Goal: Transaction & Acquisition: Purchase product/service

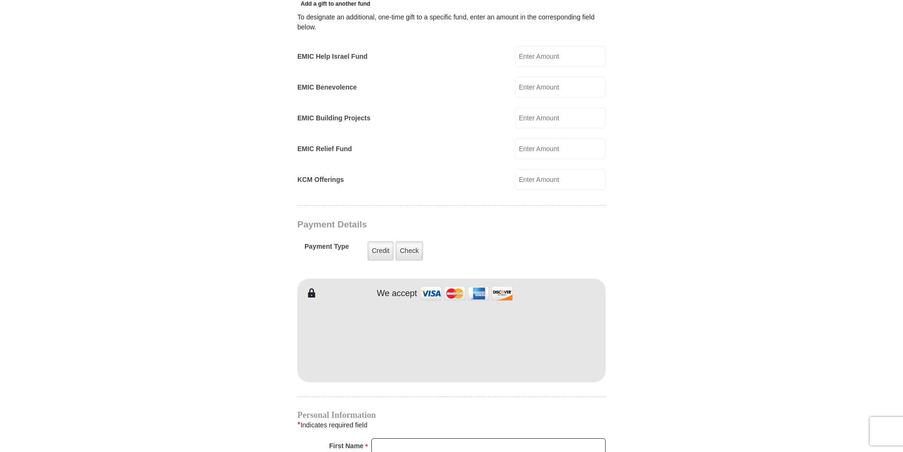
scroll to position [632, 0]
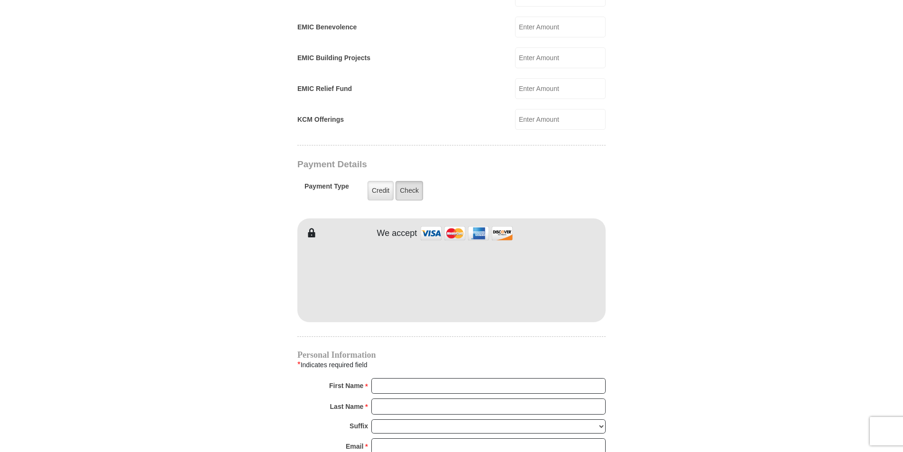
click at [415, 184] on label "Check" at bounding box center [409, 190] width 28 height 19
click at [0, 0] on input "Check" at bounding box center [0, 0] width 0 height 0
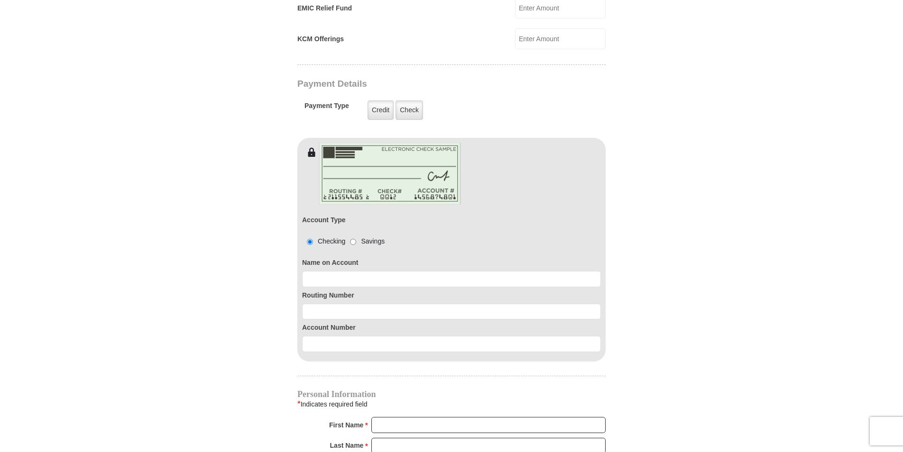
scroll to position [727, 0]
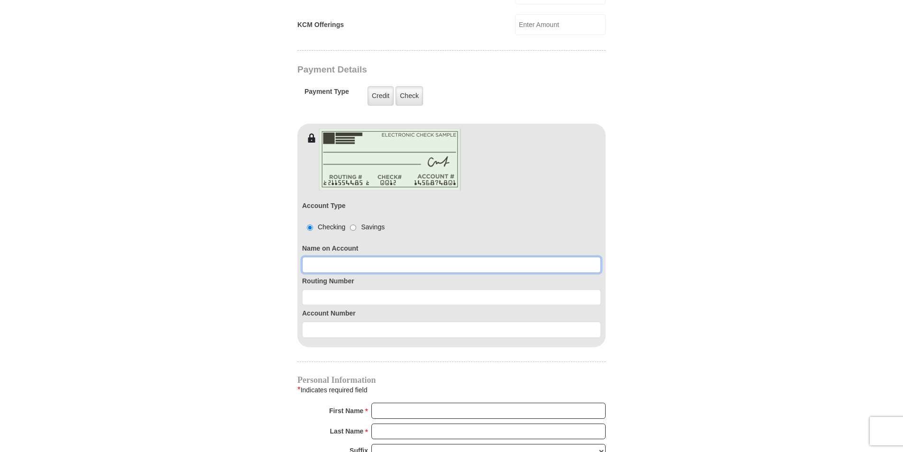
drag, startPoint x: 348, startPoint y: 262, endPoint x: 354, endPoint y: 272, distance: 12.0
click at [348, 263] on div "Account Type Checking Savings Name on Account Routing Number Account Number" at bounding box center [451, 245] width 308 height 205
type input "James G Godwin Rita A Godwin"
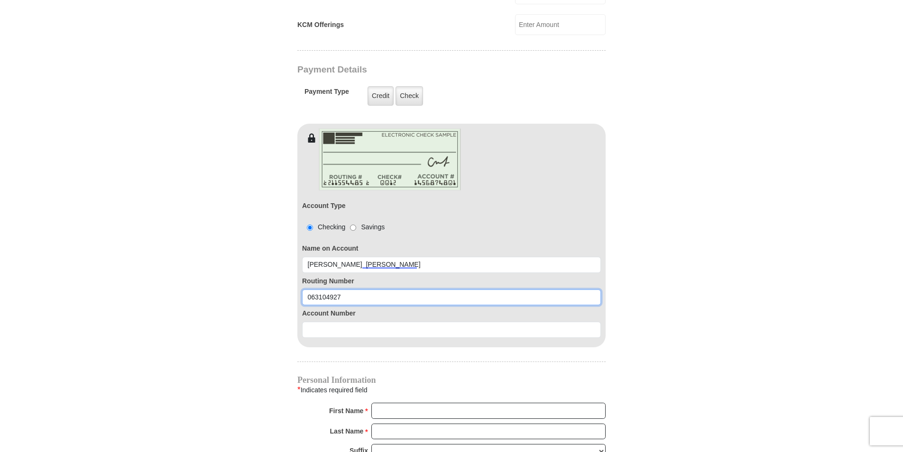
type input "063104927"
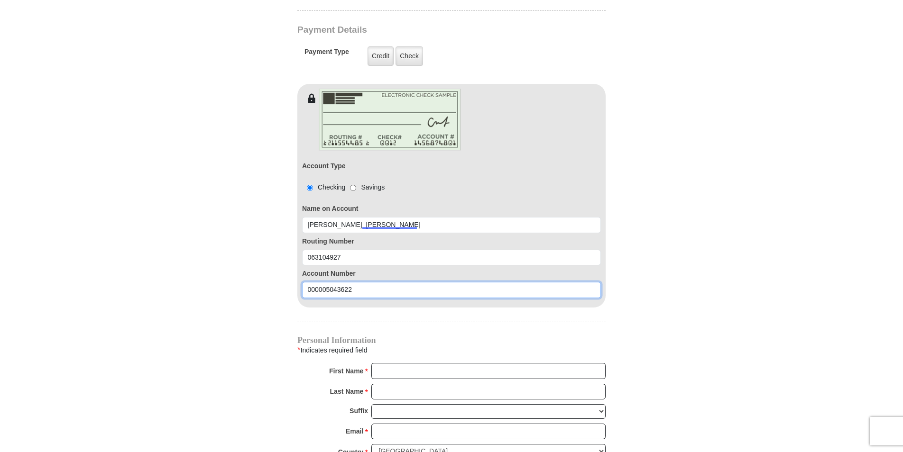
scroll to position [822, 0]
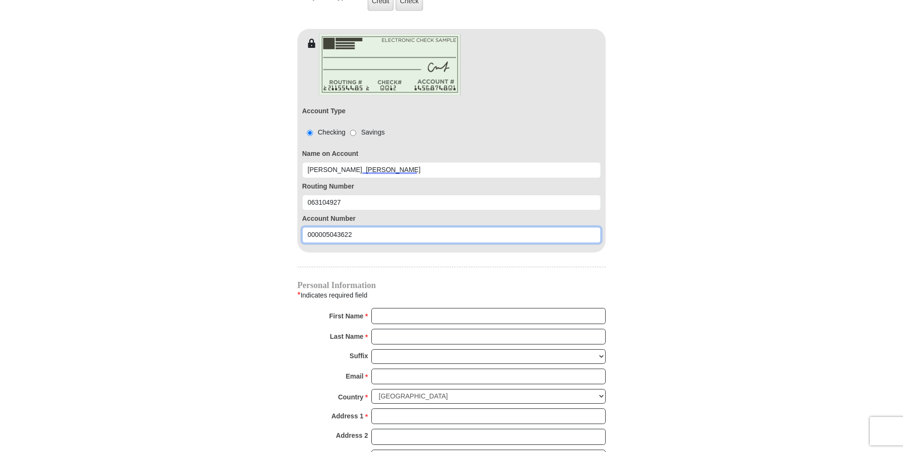
type input "000005043622"
click at [403, 308] on input "First Name *" at bounding box center [488, 316] width 234 height 16
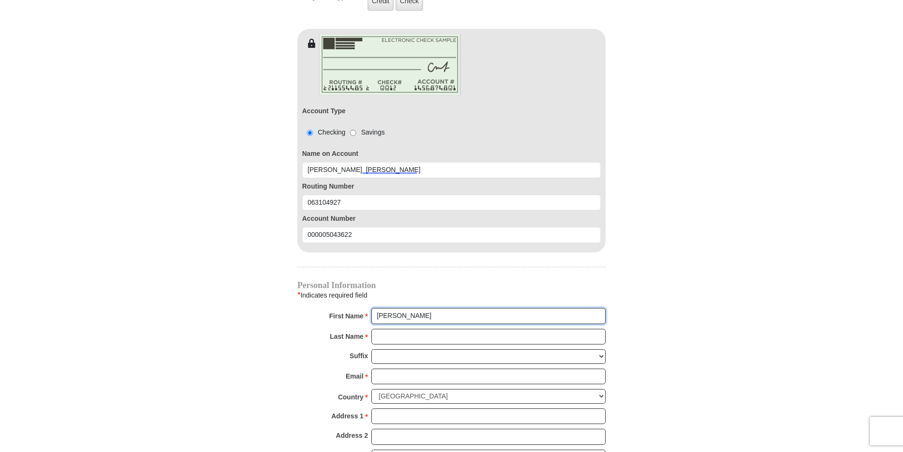
type input "Rita"
type input "Godwin"
type input "godwin264@embarqmail.com"
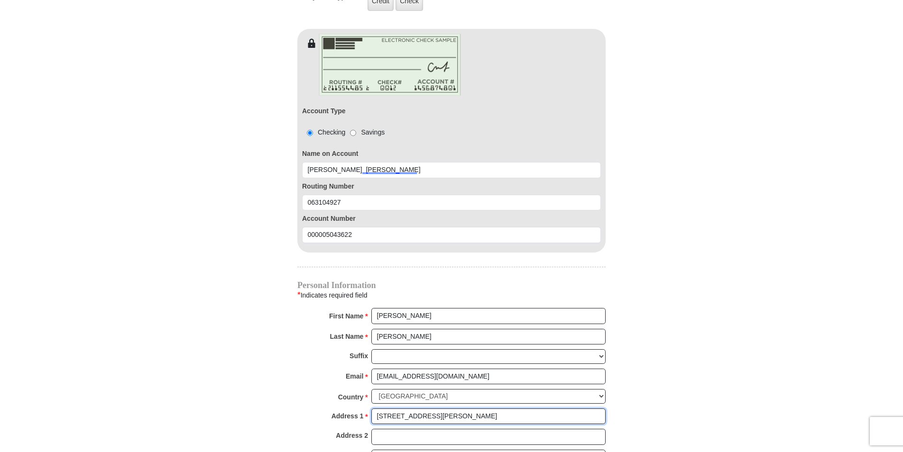
type input "7431 SW Fox Run trail"
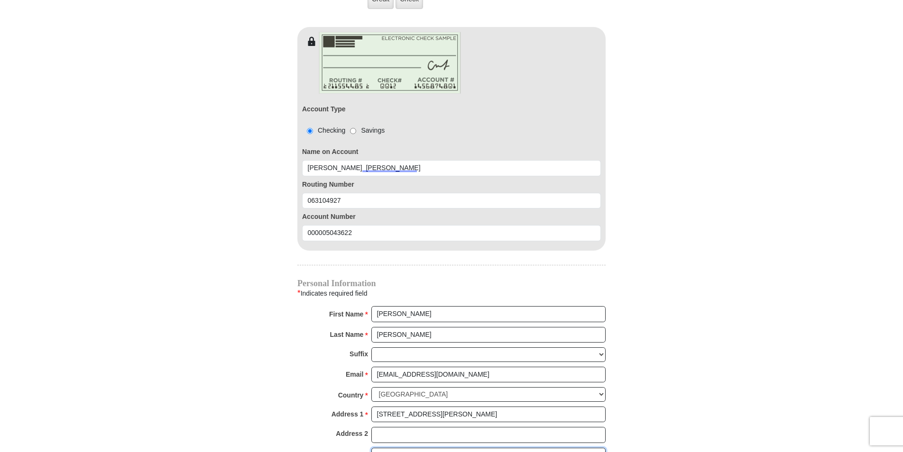
type input "Arcadia"
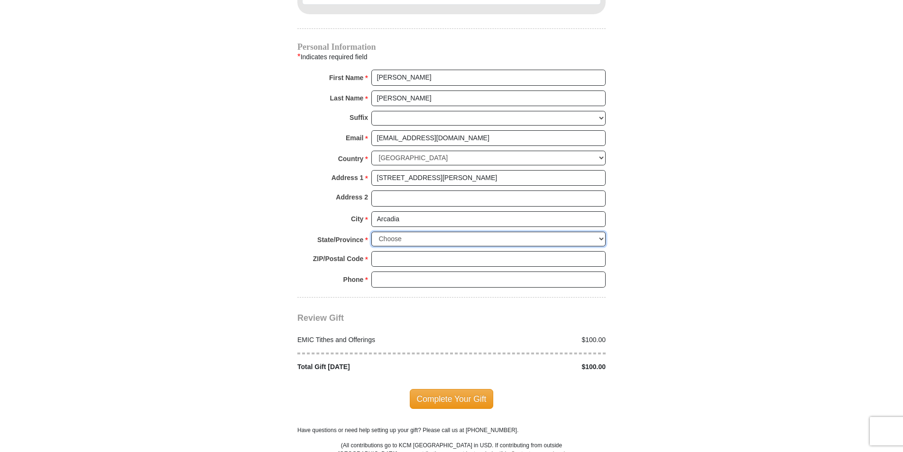
scroll to position [1062, 0]
select select "FL"
type input "34266"
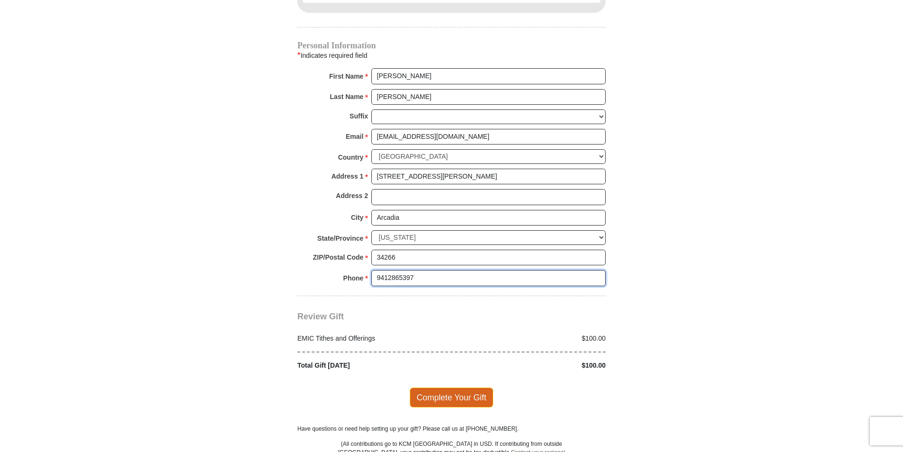
type input "9412865397"
click at [446, 388] on span "Complete Your Gift" at bounding box center [452, 398] width 84 height 20
